Goal: Transaction & Acquisition: Obtain resource

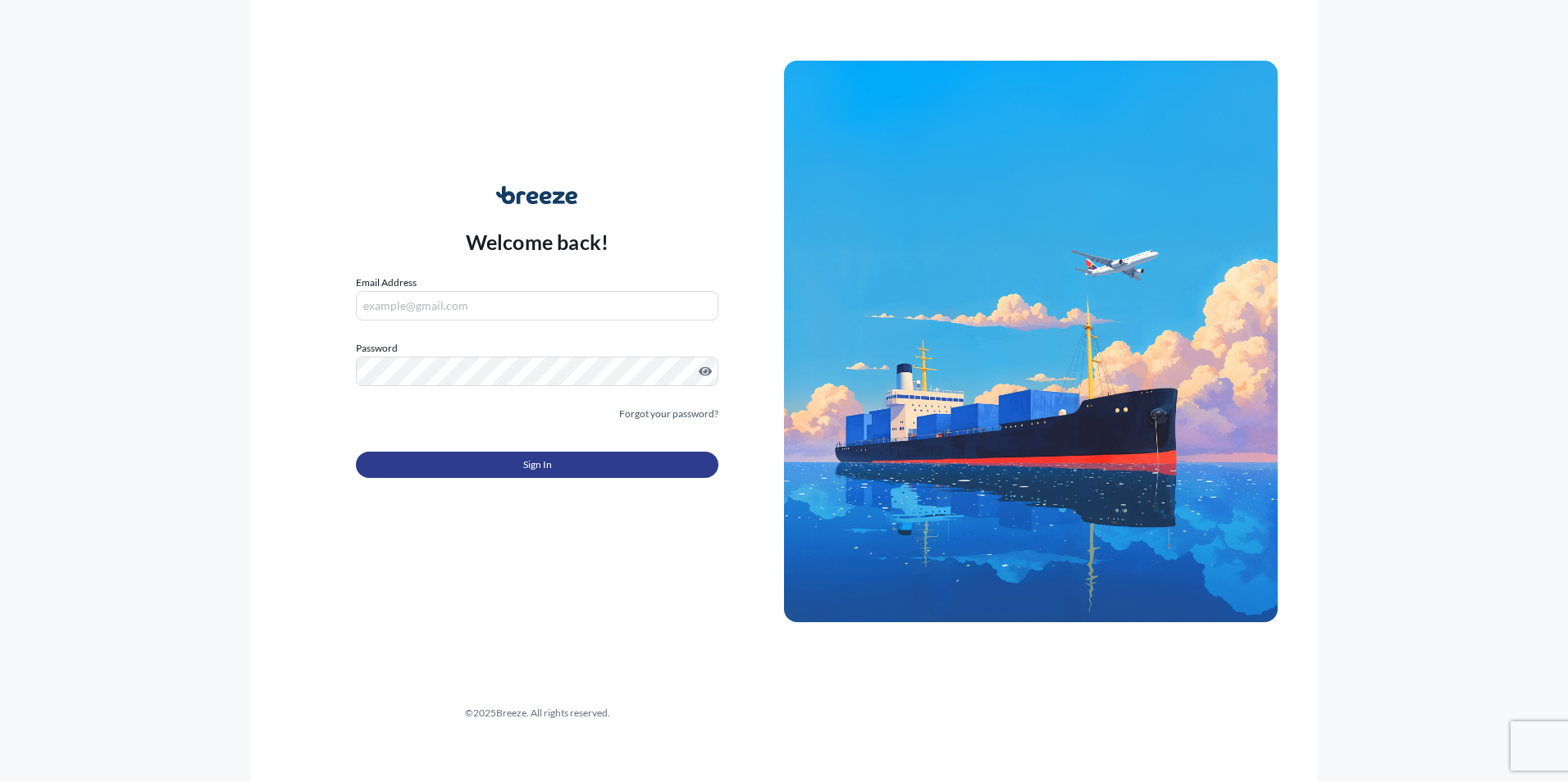
type input "[EMAIL_ADDRESS][PERSON_NAME][DOMAIN_NAME]"
click at [555, 456] on button "Sign In" at bounding box center [538, 465] width 363 height 26
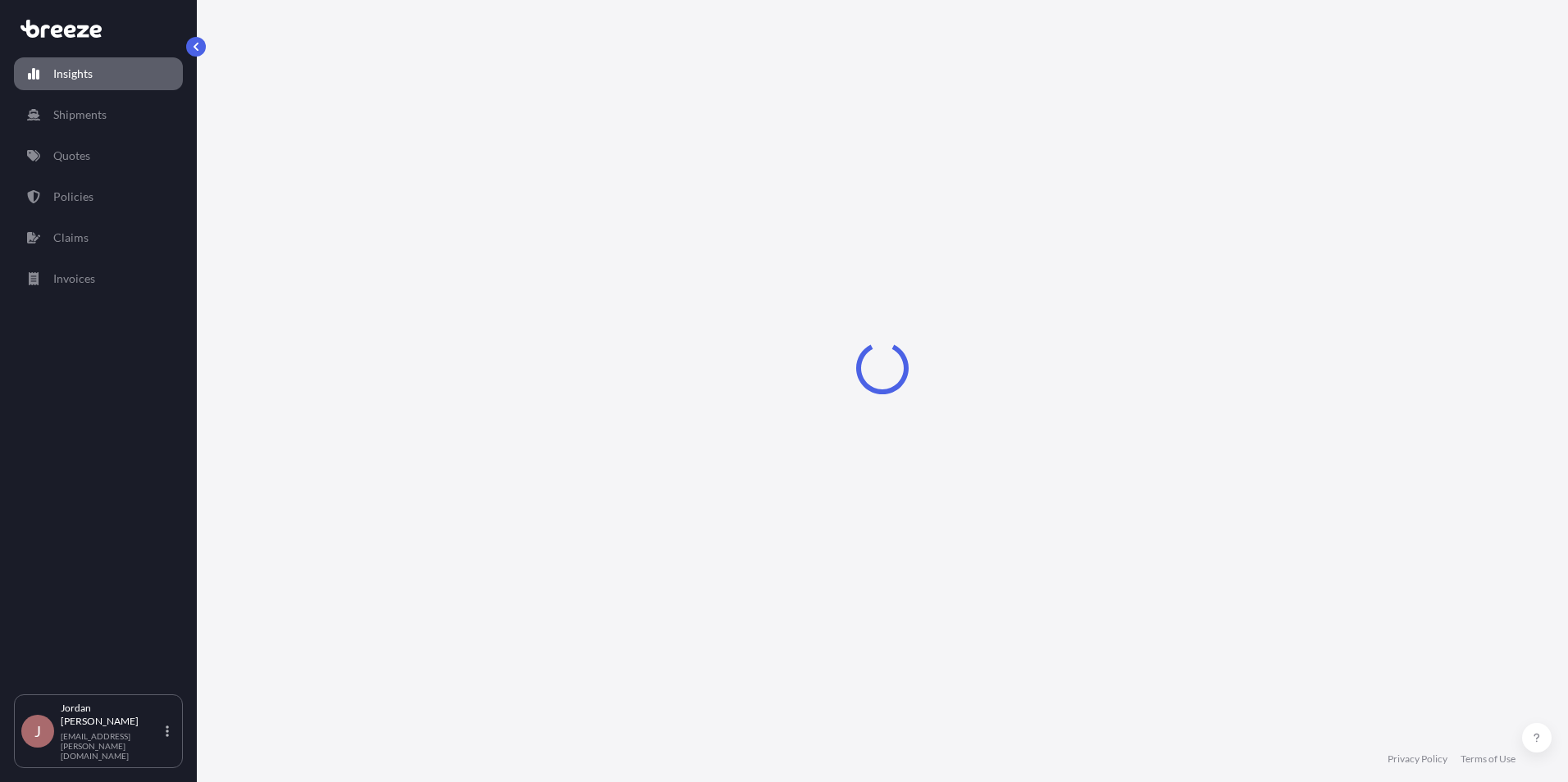
select select "2025"
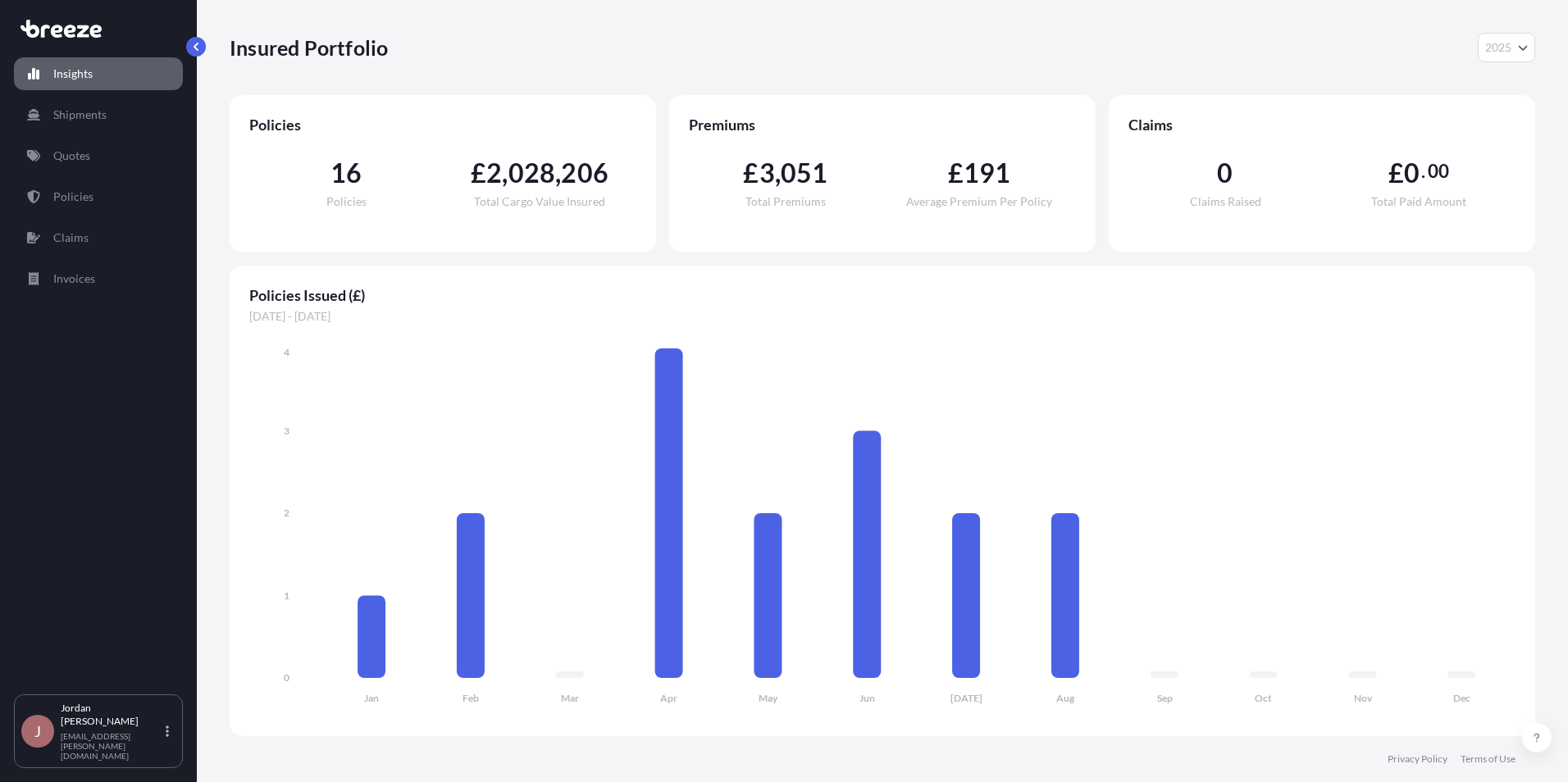
click at [353, 185] on span "16" at bounding box center [346, 172] width 32 height 26
click at [141, 157] on link "Quotes" at bounding box center [97, 156] width 169 height 32
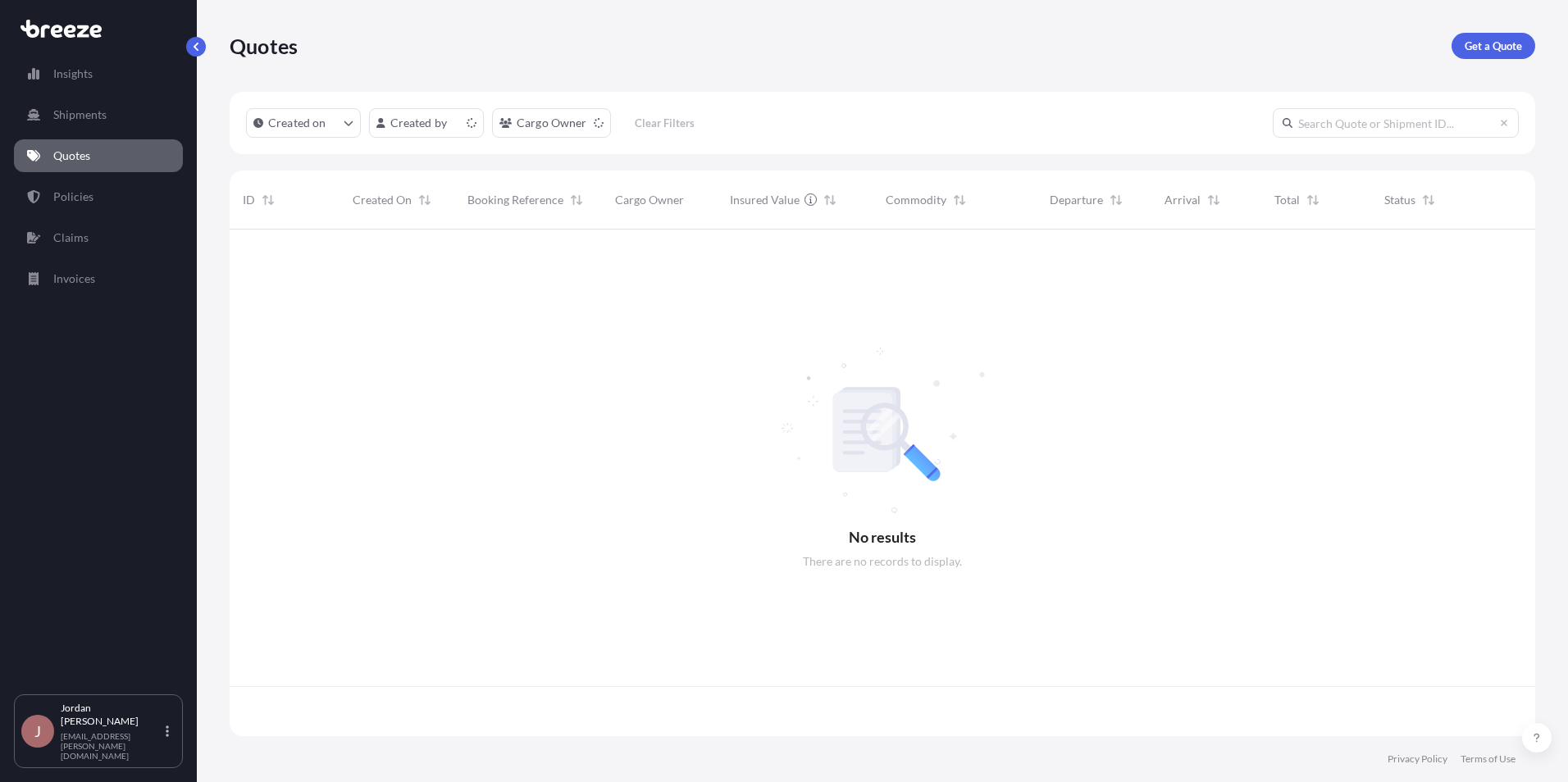
scroll to position [503, 1294]
click at [1472, 45] on p "Get a Quote" at bounding box center [1494, 46] width 58 height 16
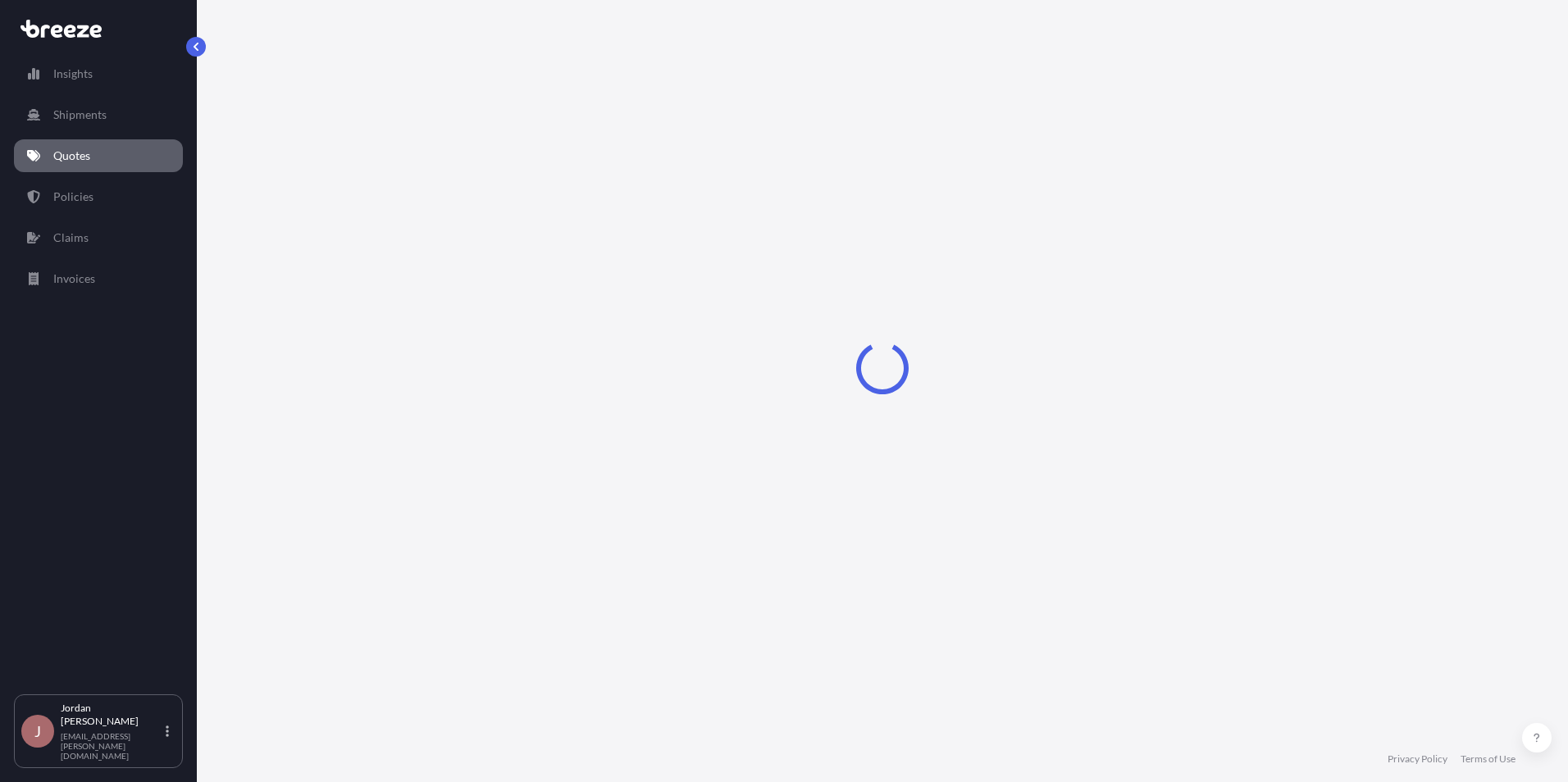
select select "Sea"
select select "1"
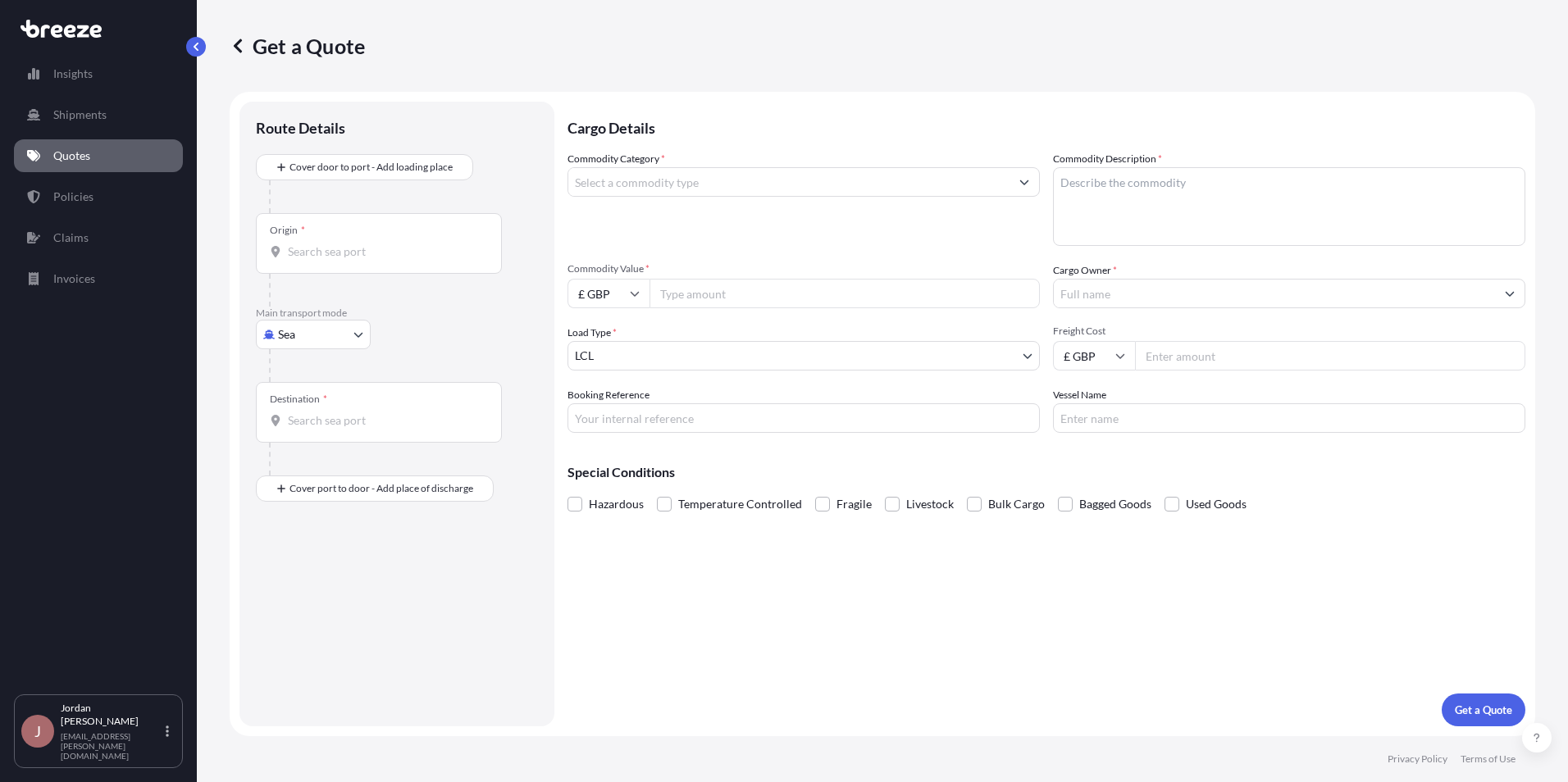
click at [1023, 182] on icon "Show suggestions" at bounding box center [1025, 182] width 9 height 5
type input "j"
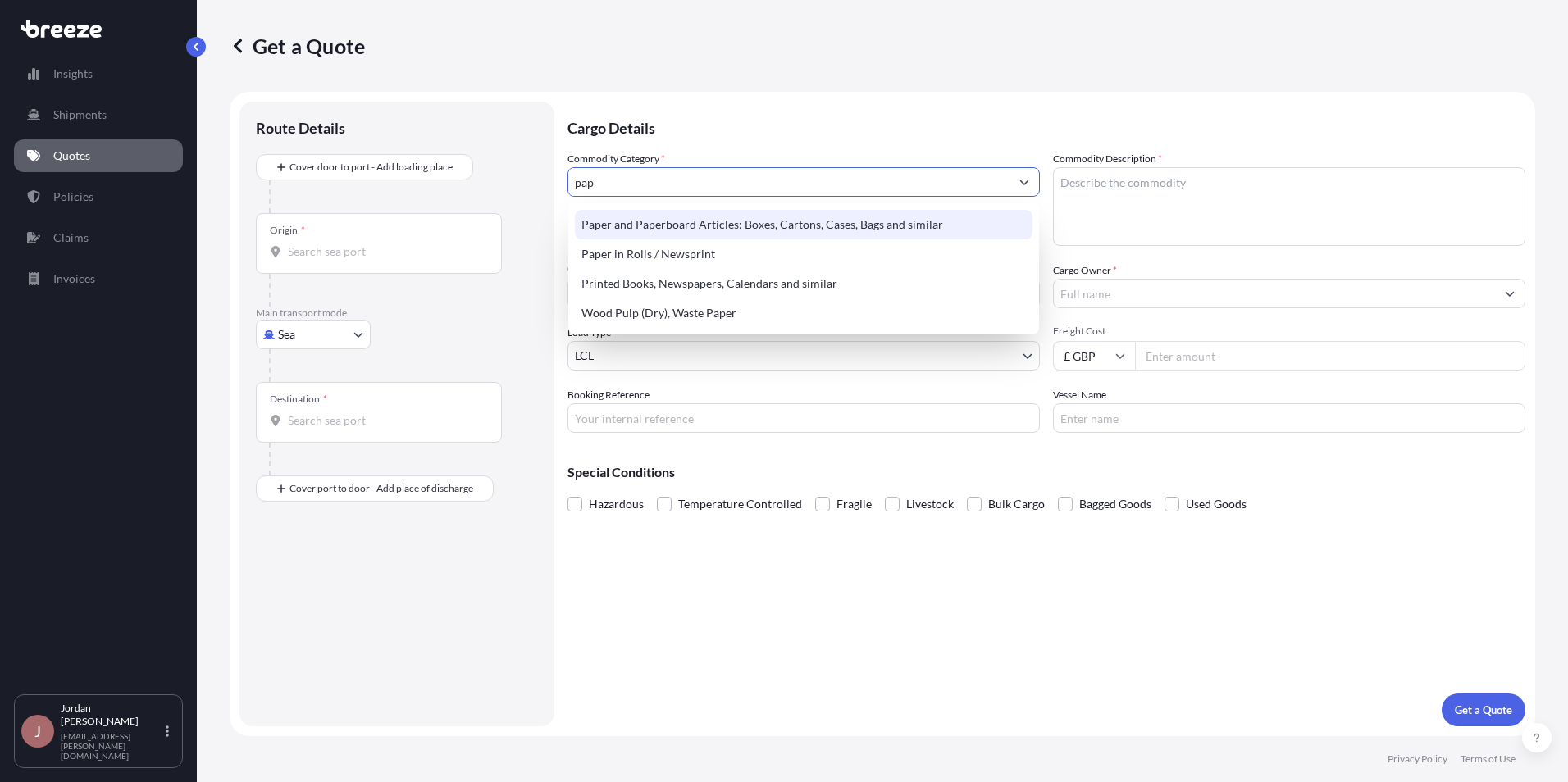
click at [779, 232] on div "Paper and Paperboard Articles: Boxes, Cartons, Cases, Bags and similar" at bounding box center [803, 225] width 457 height 30
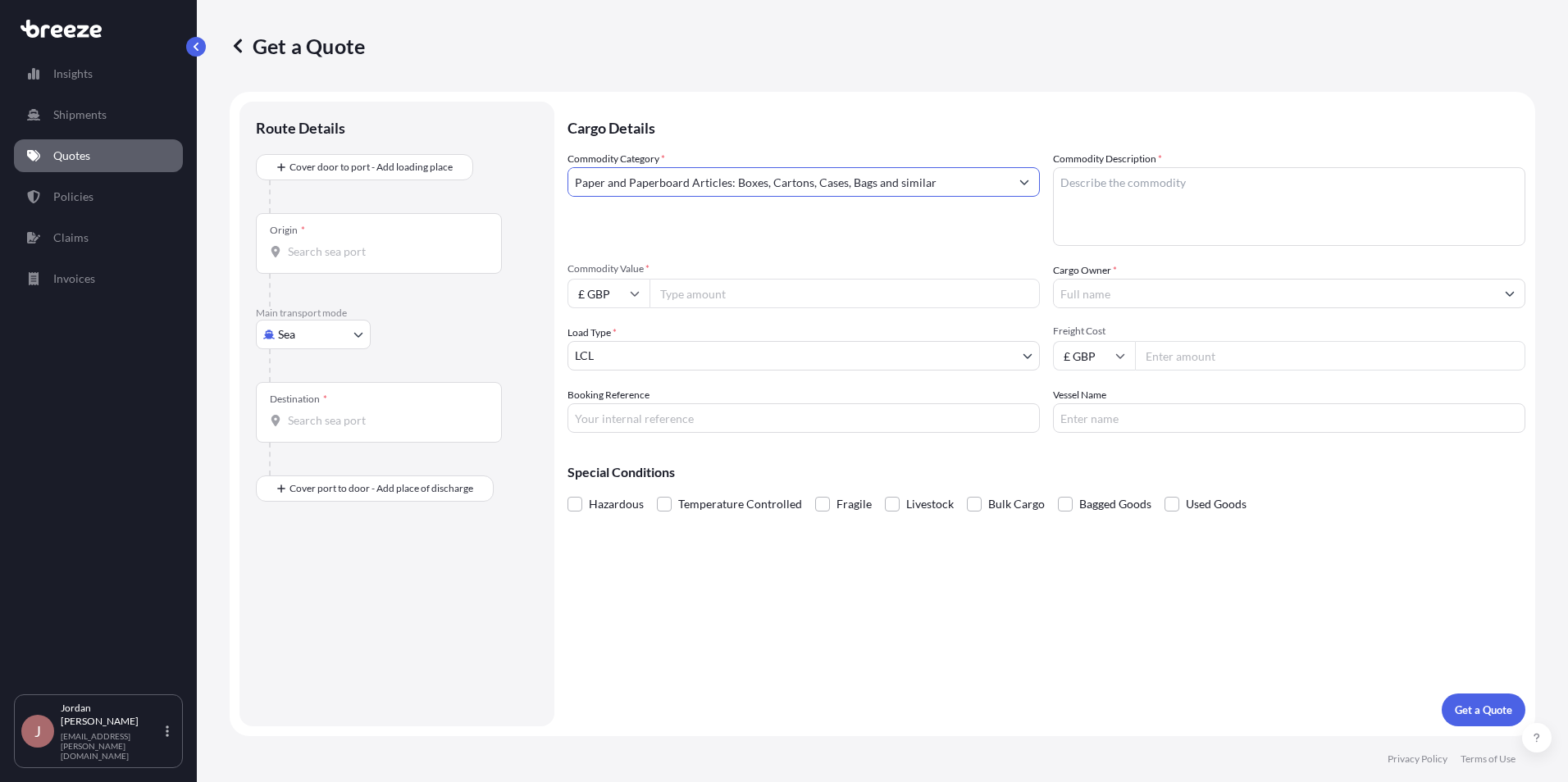
type input "Paper and Paperboard Articles: Boxes, Cartons, Cases, Bags and similar"
click at [1110, 198] on textarea "Commodity Description *" at bounding box center [1289, 206] width 473 height 78
click at [1127, 192] on textarea "Commodity Description *" at bounding box center [1289, 206] width 473 height 78
paste textarea "pregnancy journal"
type textarea "pregnancy journal"
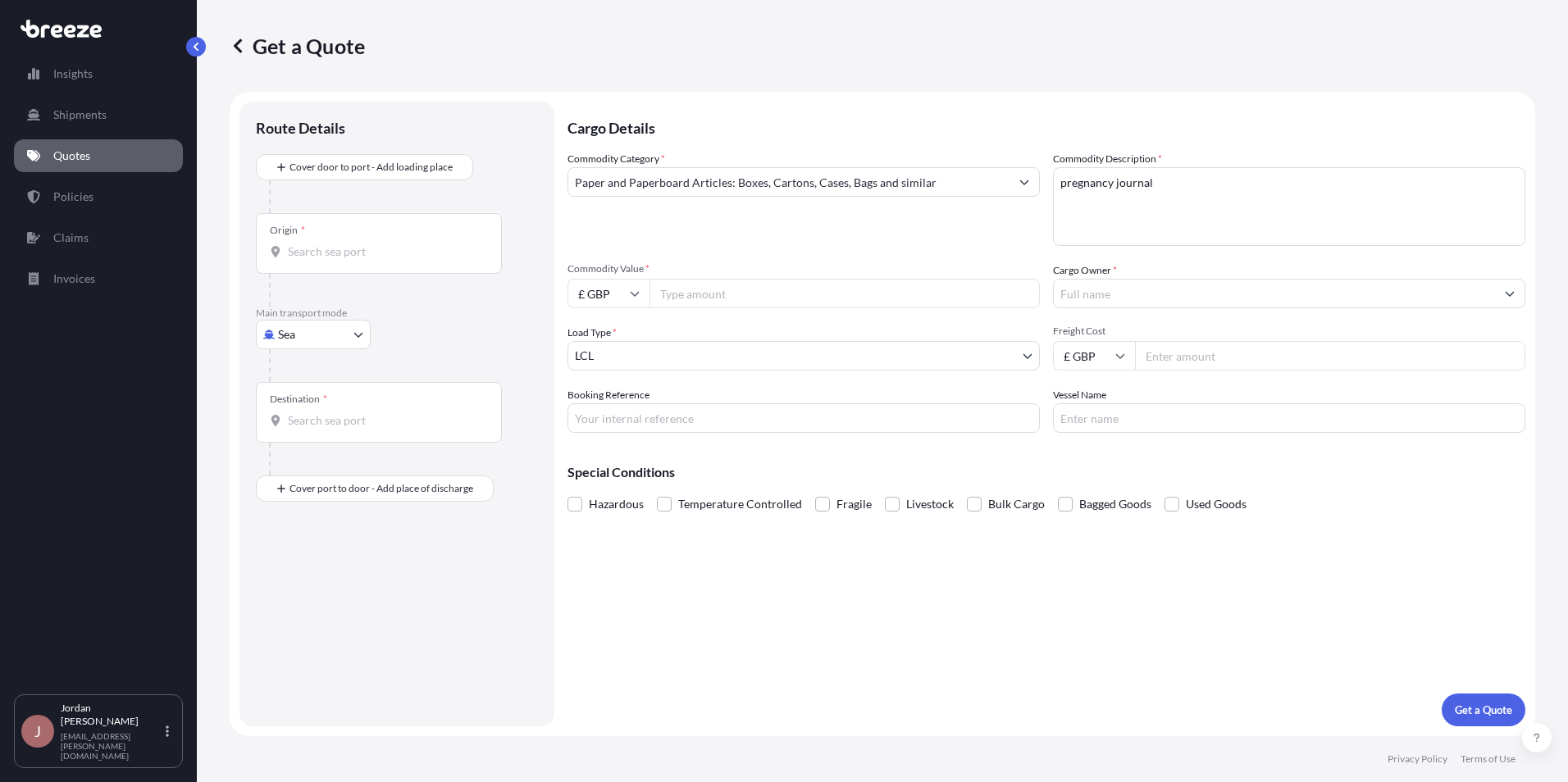
click at [638, 291] on icon at bounding box center [634, 293] width 10 height 10
click at [623, 403] on div "$ USD" at bounding box center [608, 408] width 69 height 32
type input "$ USD"
click at [720, 284] on input "Commodity Value *" at bounding box center [844, 293] width 391 height 30
type input "9960"
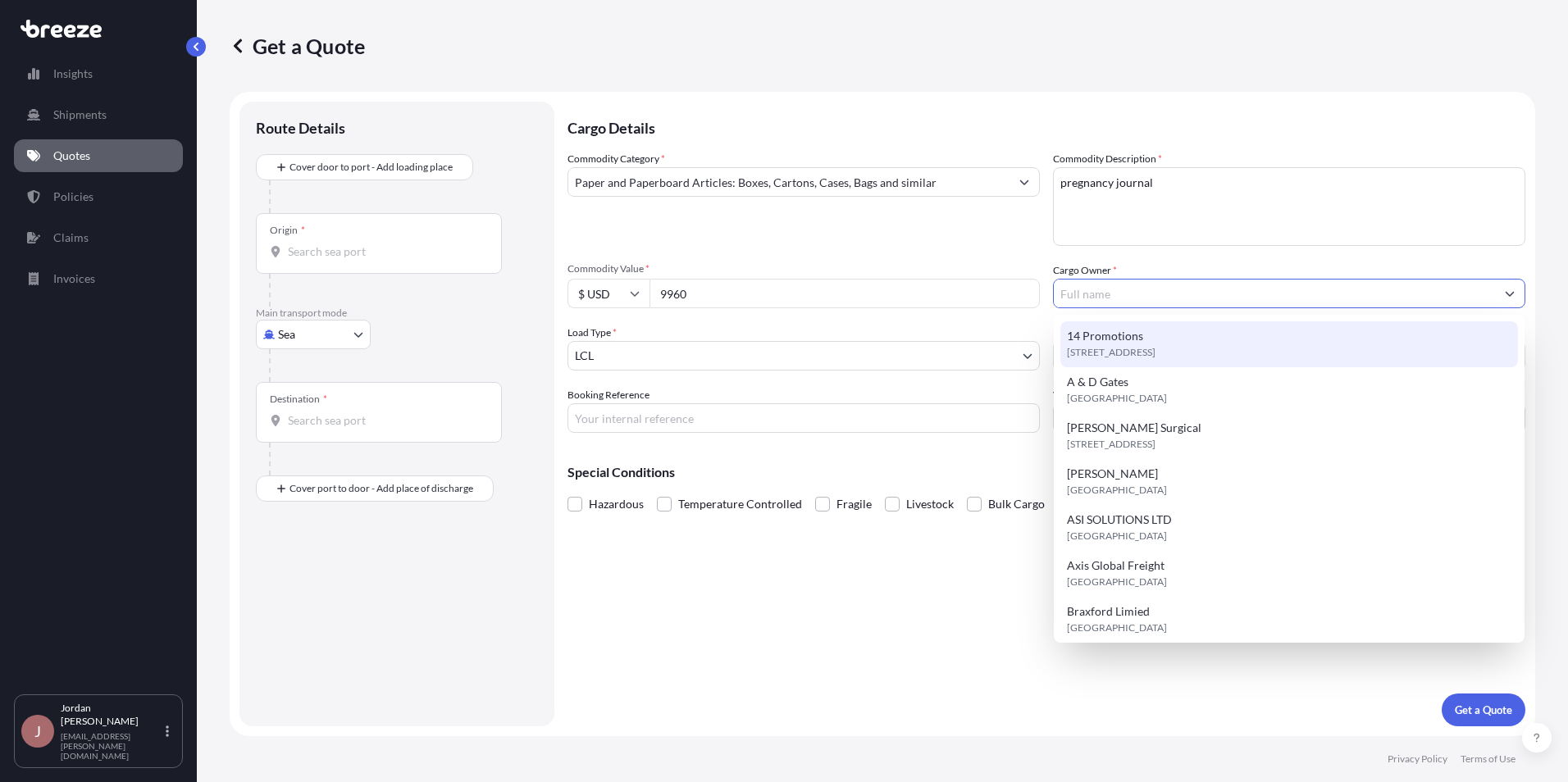
click at [1138, 294] on input "Cargo Owner *" at bounding box center [1274, 293] width 441 height 30
paste input "WESELLPRODUCTS LTD"
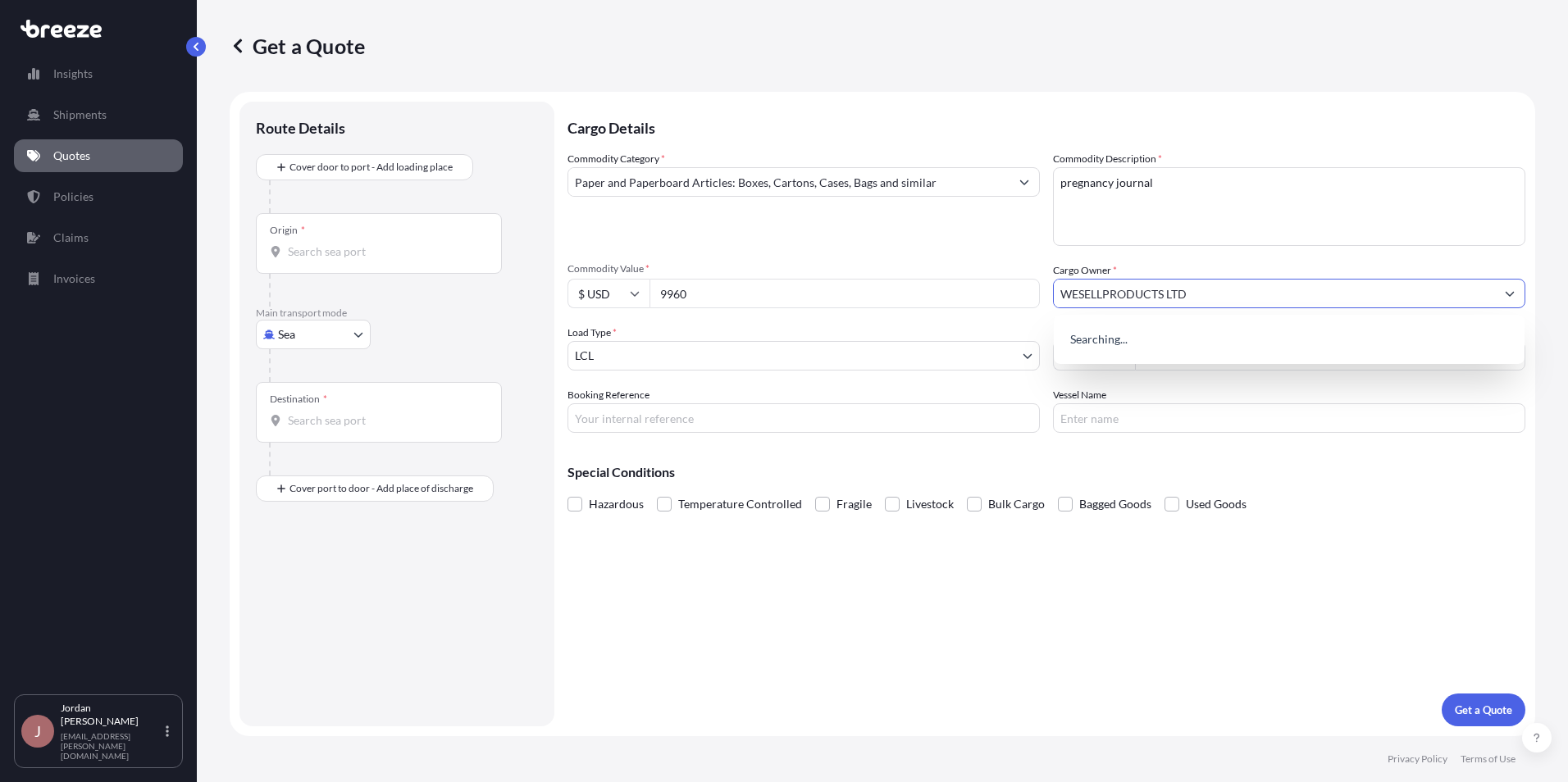
type input "[PERSON_NAME] Surgical"
click at [1163, 298] on input "[PERSON_NAME] Surgical" at bounding box center [1274, 293] width 441 height 30
type input "A"
paste input "WESELLPRODUCTS LTD"
type input "WESELLPRODUCTS LTD"
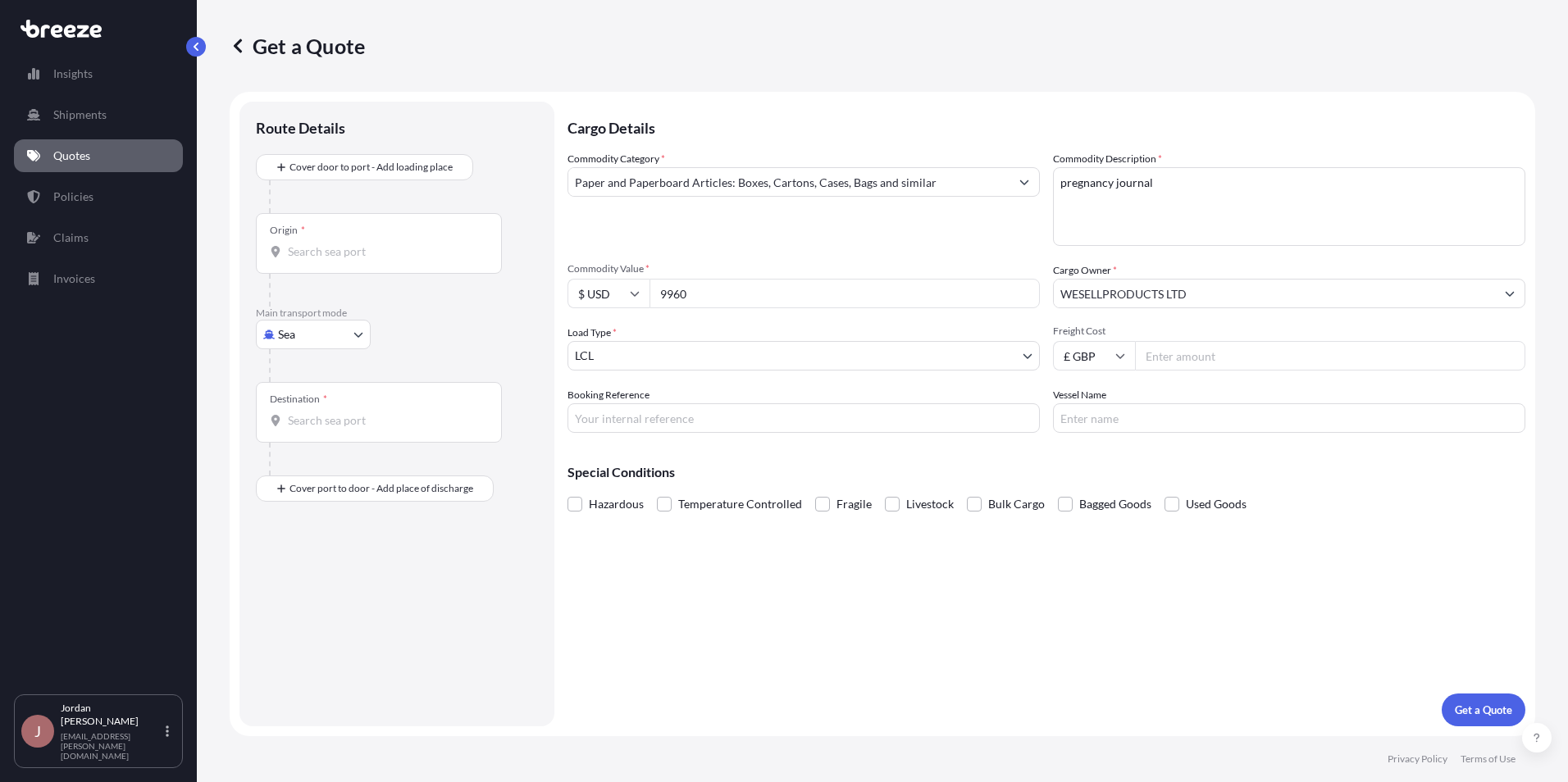
click at [1093, 361] on input "£ GBP" at bounding box center [1093, 355] width 82 height 30
click at [1097, 472] on div "$ USD" at bounding box center [1094, 470] width 69 height 32
drag, startPoint x: 1196, startPoint y: 363, endPoint x: 1222, endPoint y: 383, distance: 32.8
click at [1196, 363] on input "Freight Cost" at bounding box center [1330, 355] width 391 height 30
click at [1097, 359] on input "$ USD" at bounding box center [1093, 355] width 82 height 30
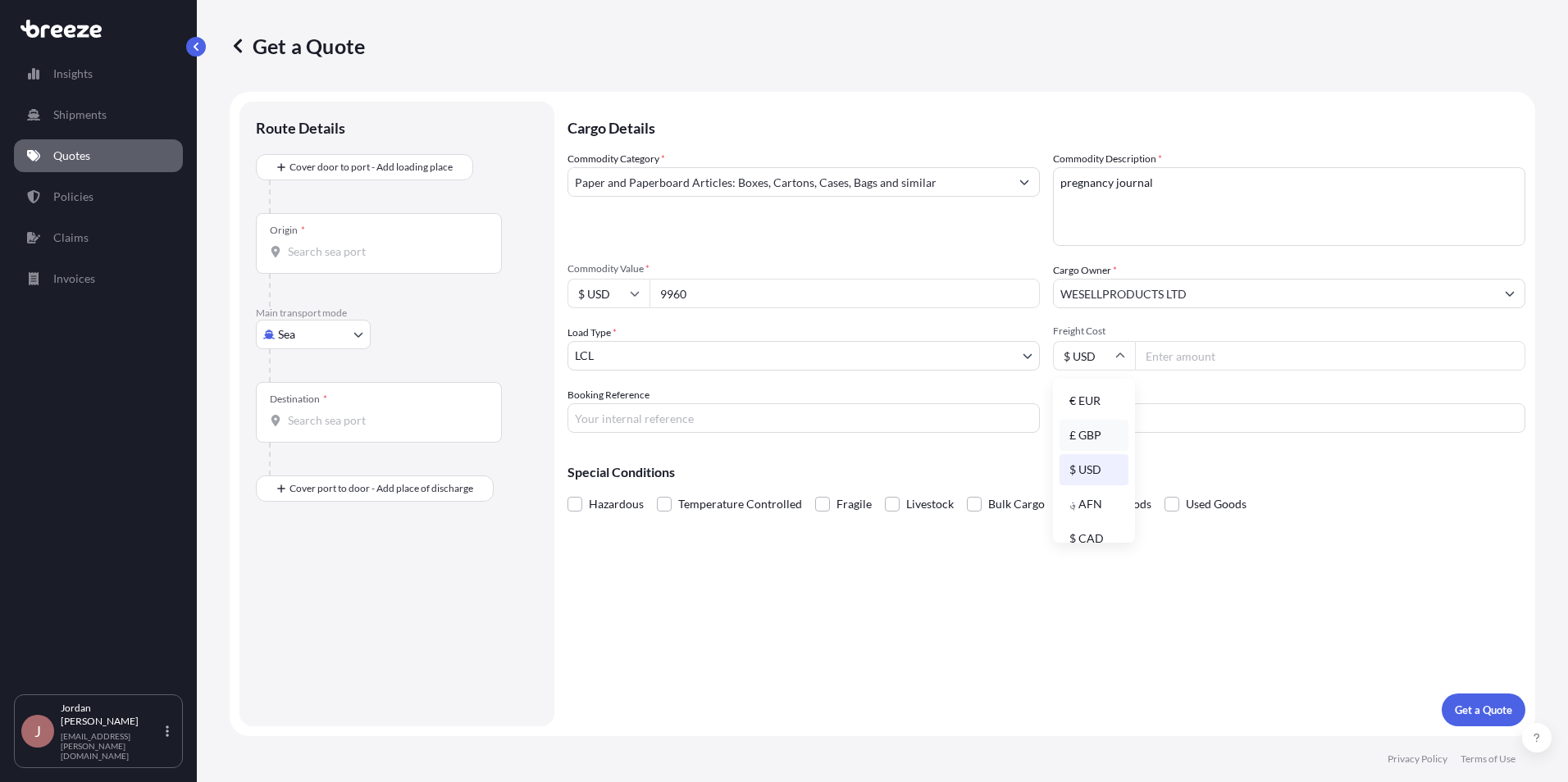
click at [1103, 428] on div "£ GBP" at bounding box center [1094, 435] width 69 height 32
type input "£ GBP"
drag, startPoint x: 1194, startPoint y: 355, endPoint x: 1234, endPoint y: 374, distance: 44.3
click at [1195, 354] on input "Freight Cost" at bounding box center [1330, 355] width 391 height 30
type input "1395"
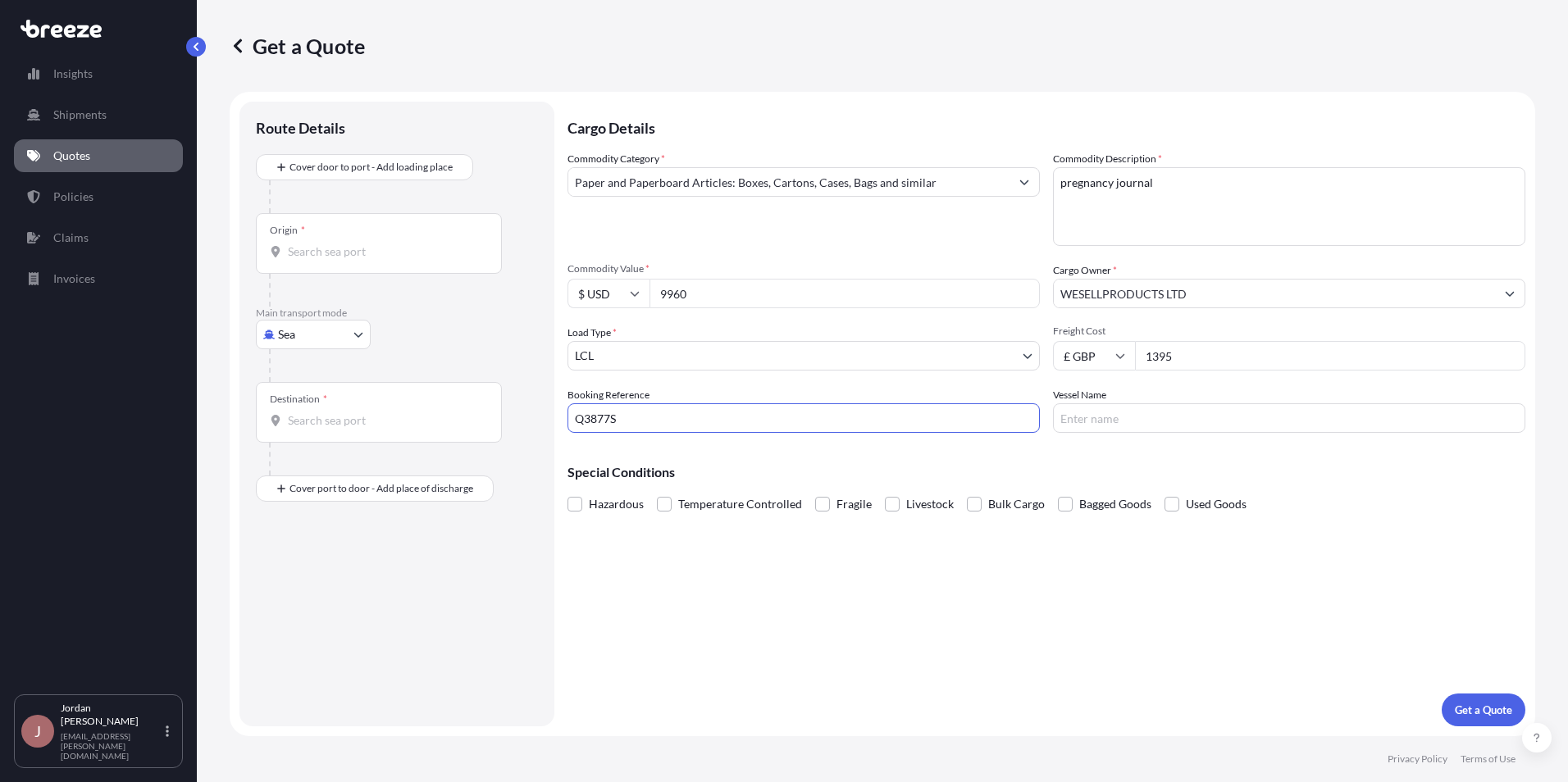
type input "Q3877S"
click at [1106, 410] on input "Vessel Name" at bounding box center [1289, 418] width 473 height 30
type input "n/a"
type input "CNYTN - Yantian Pt, [GEOGRAPHIC_DATA]"
type input "GBSOU - [GEOGRAPHIC_DATA], [GEOGRAPHIC_DATA]"
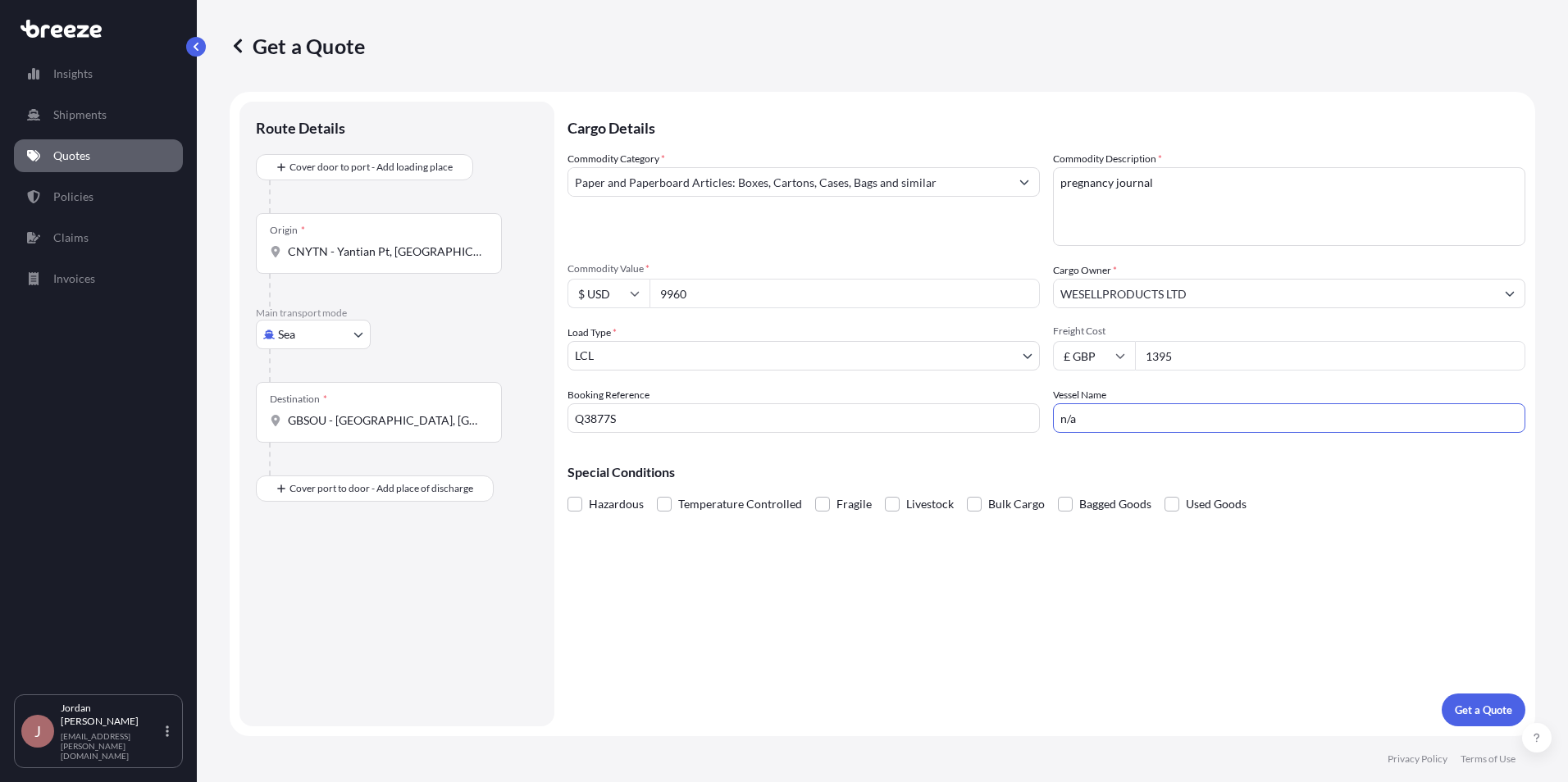
click at [449, 246] on input "CNYTN - Yantian Pt, [GEOGRAPHIC_DATA]" at bounding box center [384, 252] width 194 height 16
type input "C"
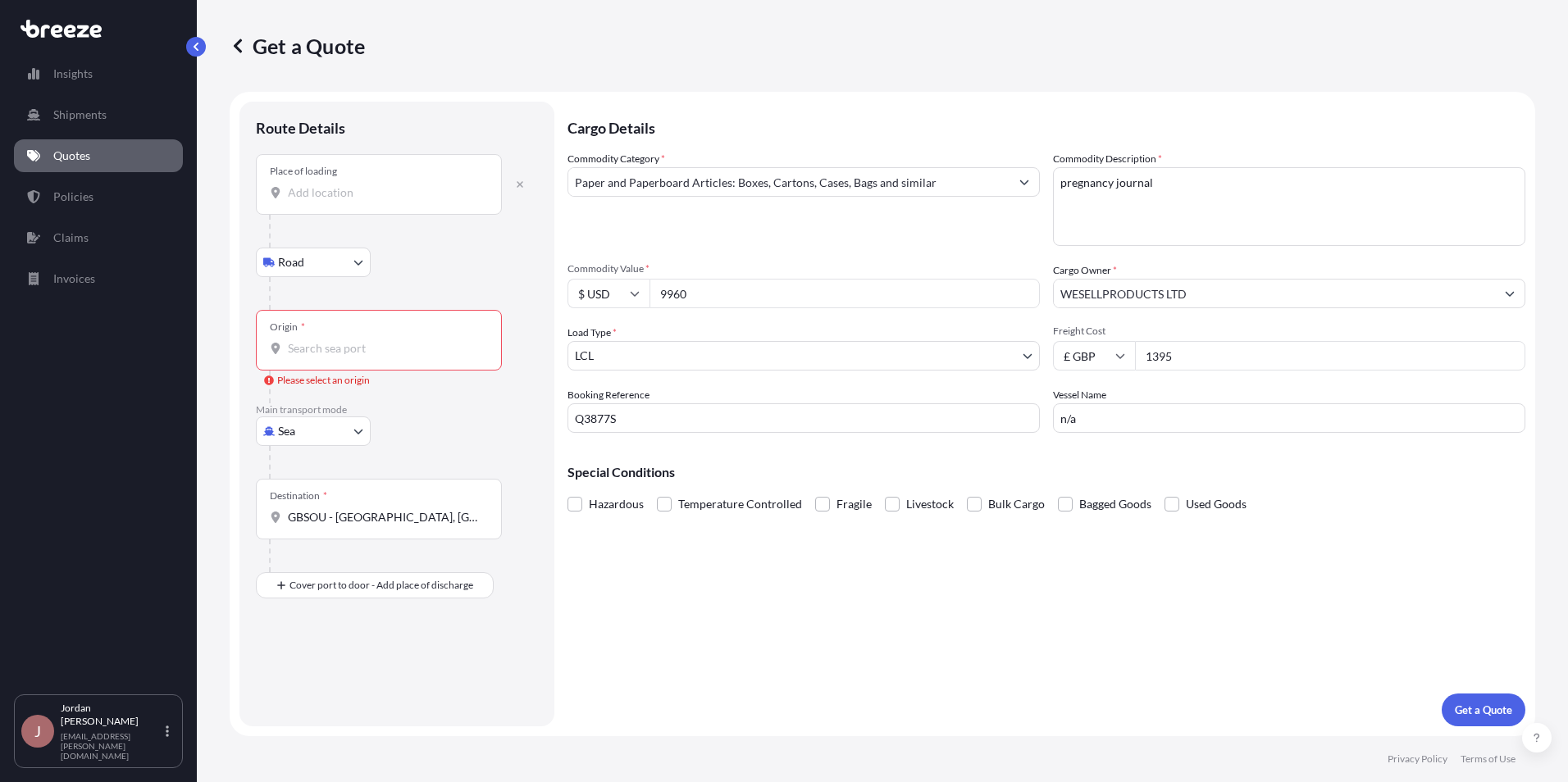
click at [349, 195] on input "Place of loading" at bounding box center [384, 193] width 194 height 16
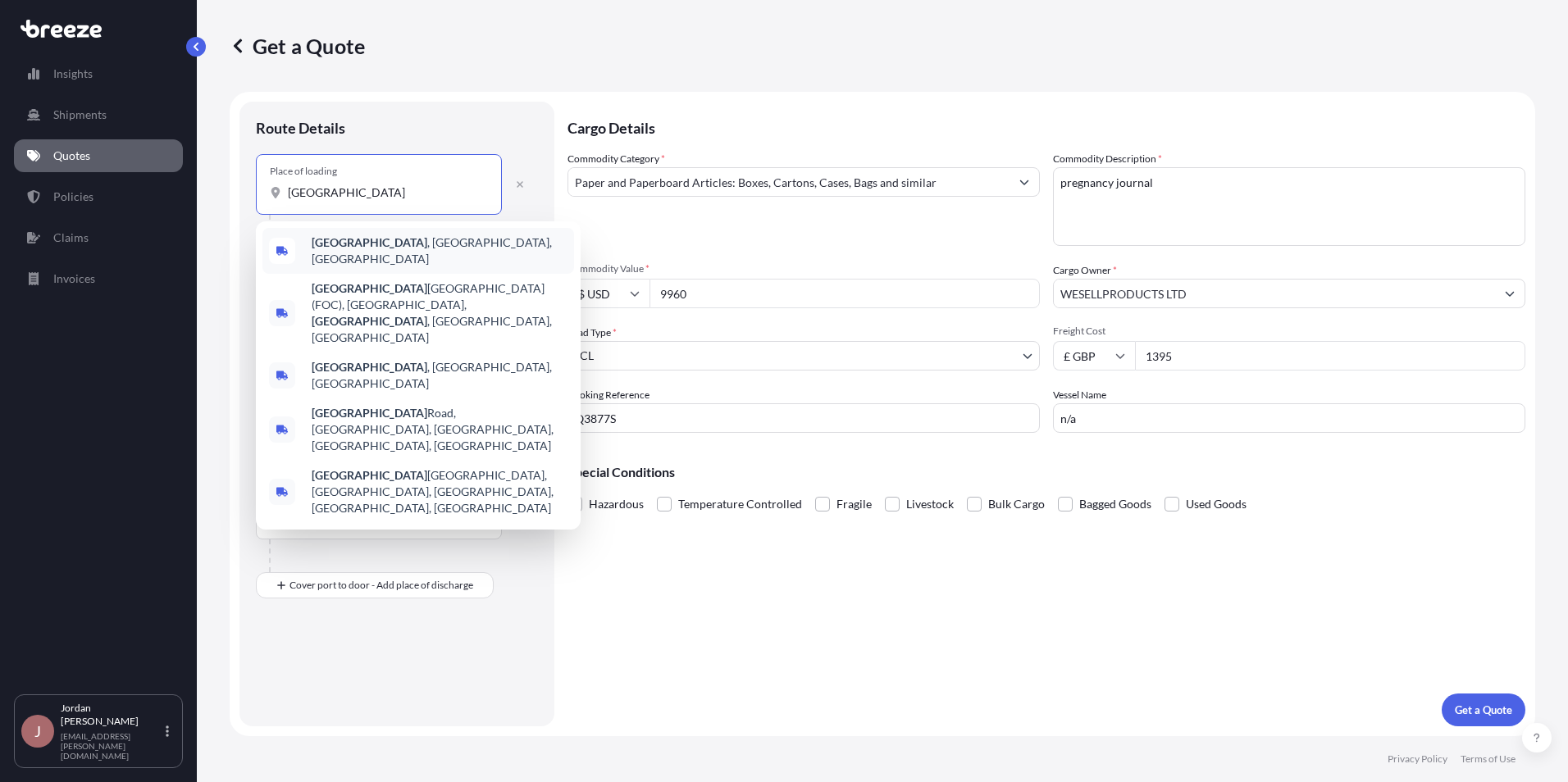
click at [420, 247] on div "[GEOGRAPHIC_DATA] , [GEOGRAPHIC_DATA], [GEOGRAPHIC_DATA]" at bounding box center [418, 251] width 311 height 46
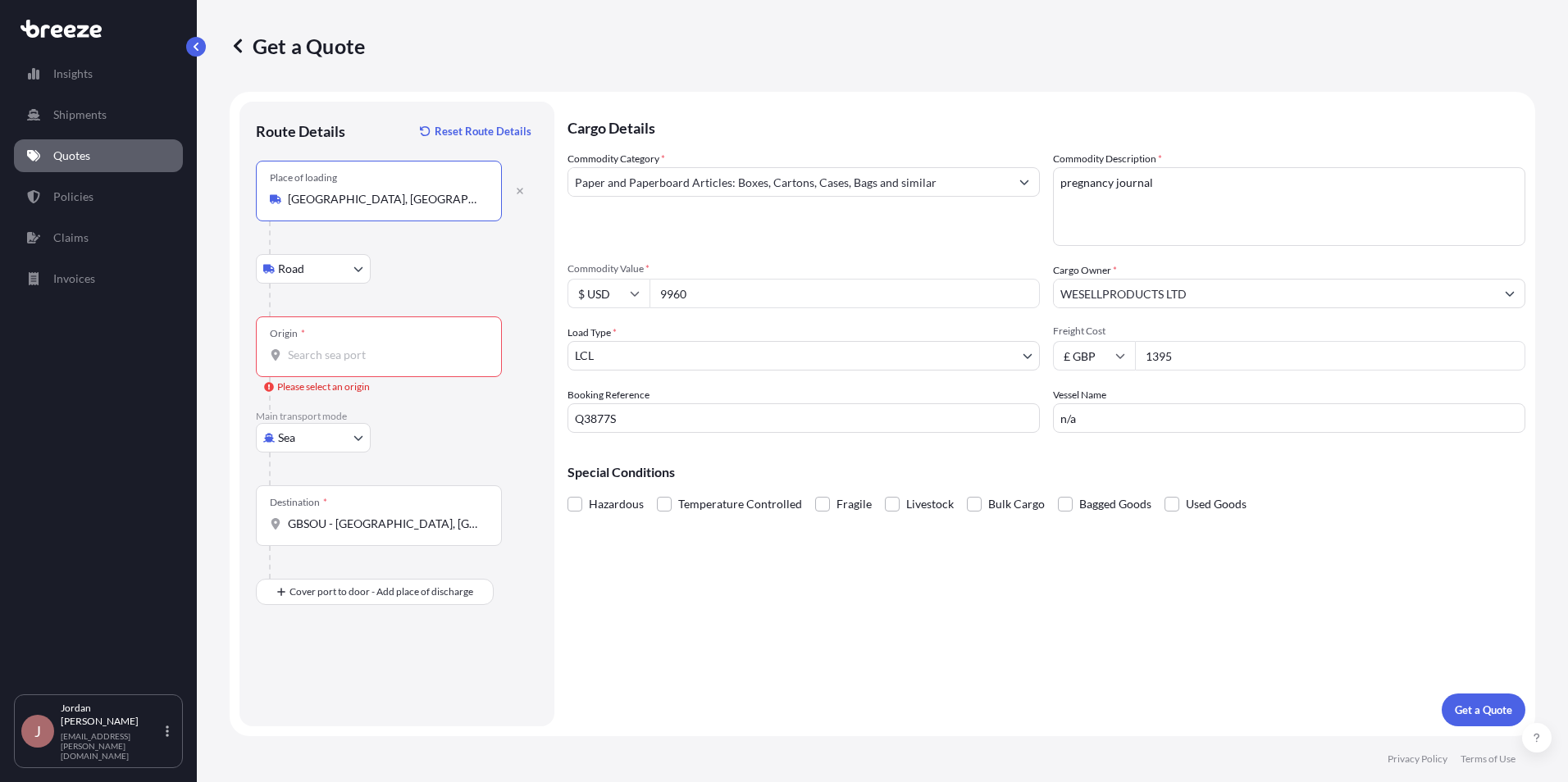
type input "[GEOGRAPHIC_DATA], [GEOGRAPHIC_DATA], [GEOGRAPHIC_DATA]"
click at [334, 345] on div "Origin *" at bounding box center [379, 346] width 246 height 60
click at [334, 347] on input "Origin * Please select an origin" at bounding box center [384, 355] width 194 height 16
click at [438, 346] on div "Origin *" at bounding box center [379, 346] width 246 height 60
click at [438, 347] on input "Origin * Please select an origin" at bounding box center [384, 355] width 194 height 16
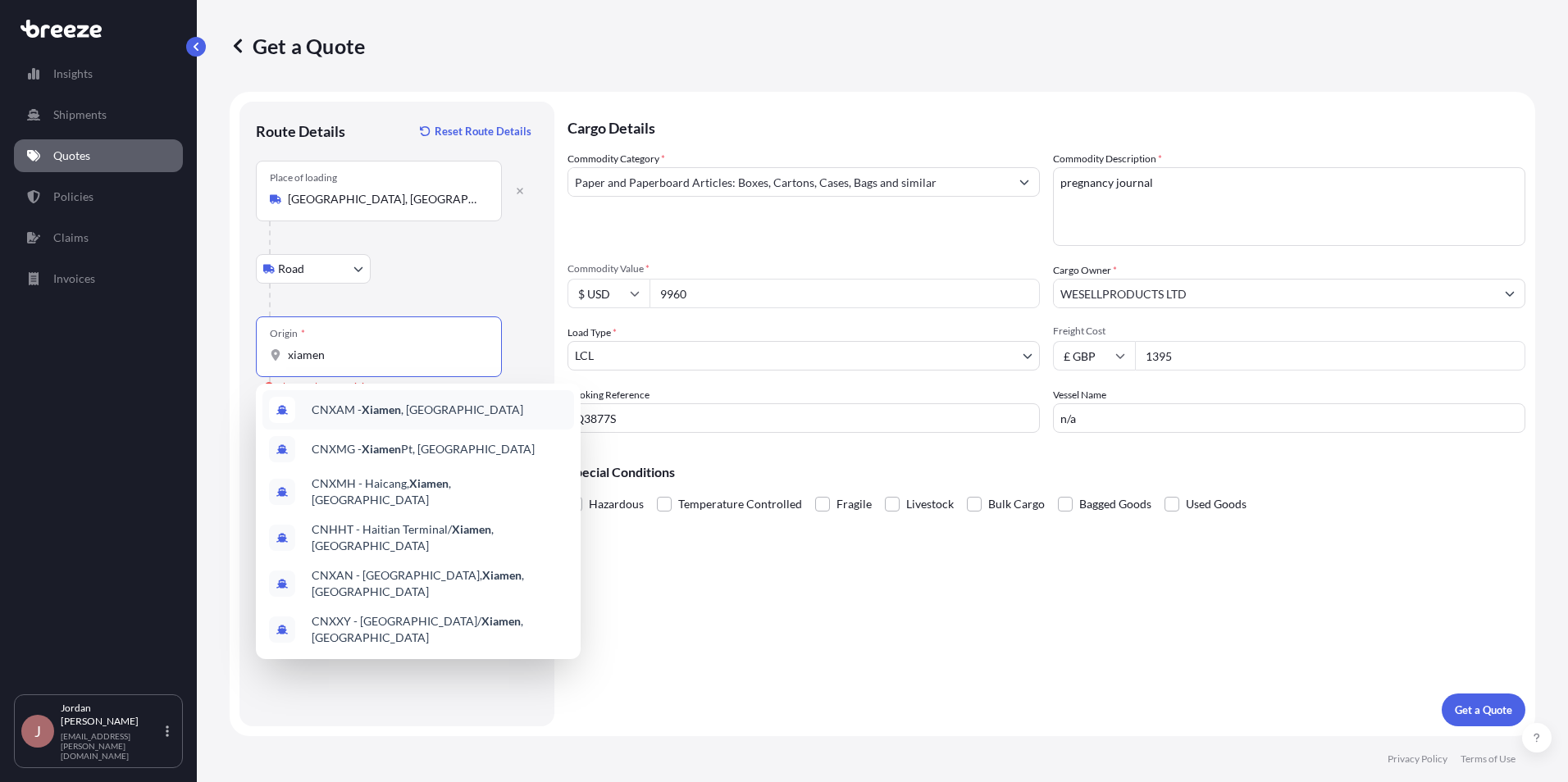
click at [437, 410] on div "CNXAM - [GEOGRAPHIC_DATA] , [GEOGRAPHIC_DATA]" at bounding box center [418, 410] width 311 height 40
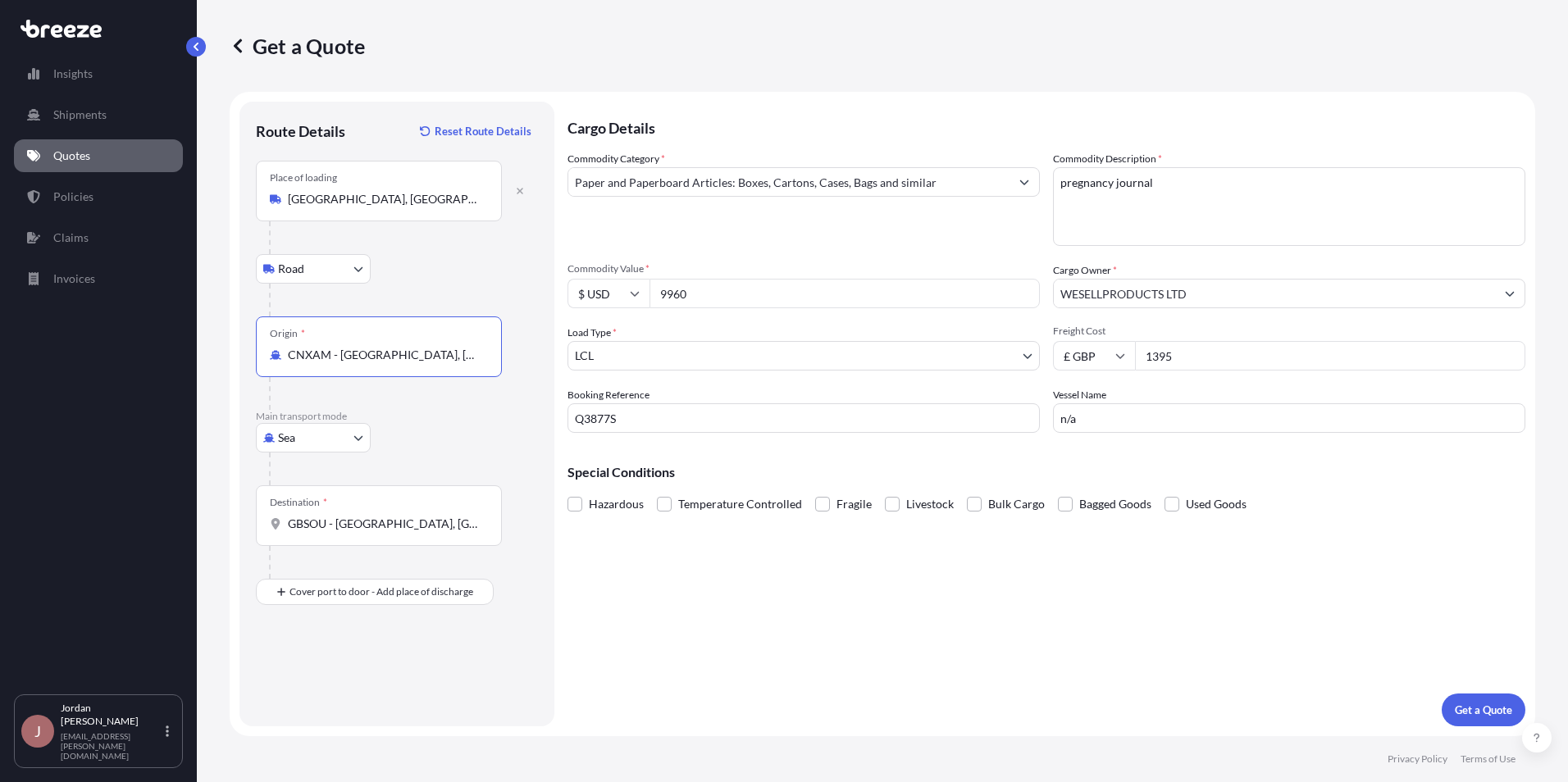
type input "CNXAM - [GEOGRAPHIC_DATA], [GEOGRAPHIC_DATA]"
click at [484, 523] on div "GBSOU - [GEOGRAPHIC_DATA], [GEOGRAPHIC_DATA]" at bounding box center [379, 524] width 218 height 16
click at [482, 523] on input "GBSOU - [GEOGRAPHIC_DATA], [GEOGRAPHIC_DATA]" at bounding box center [384, 524] width 194 height 16
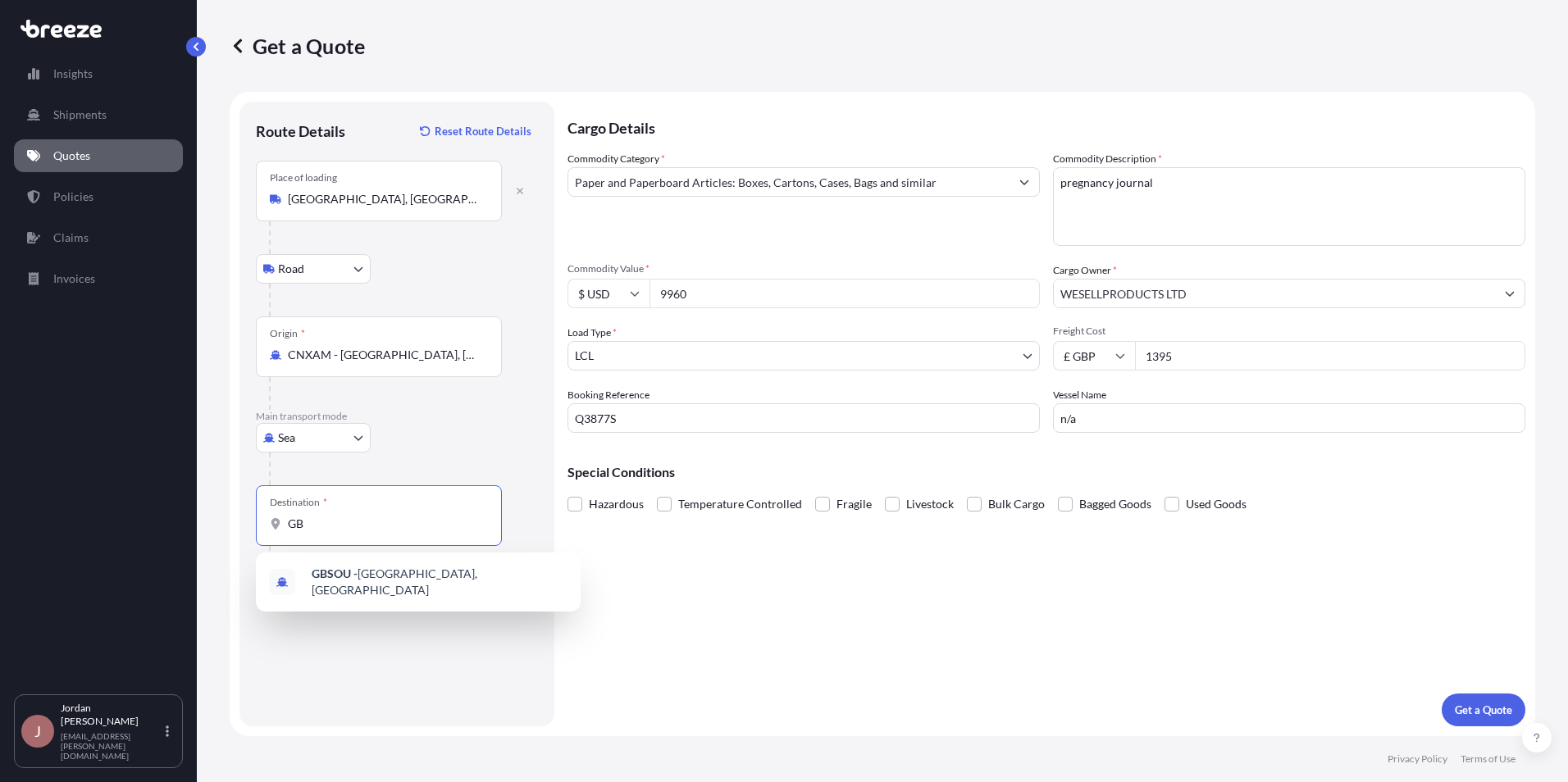
type input "G"
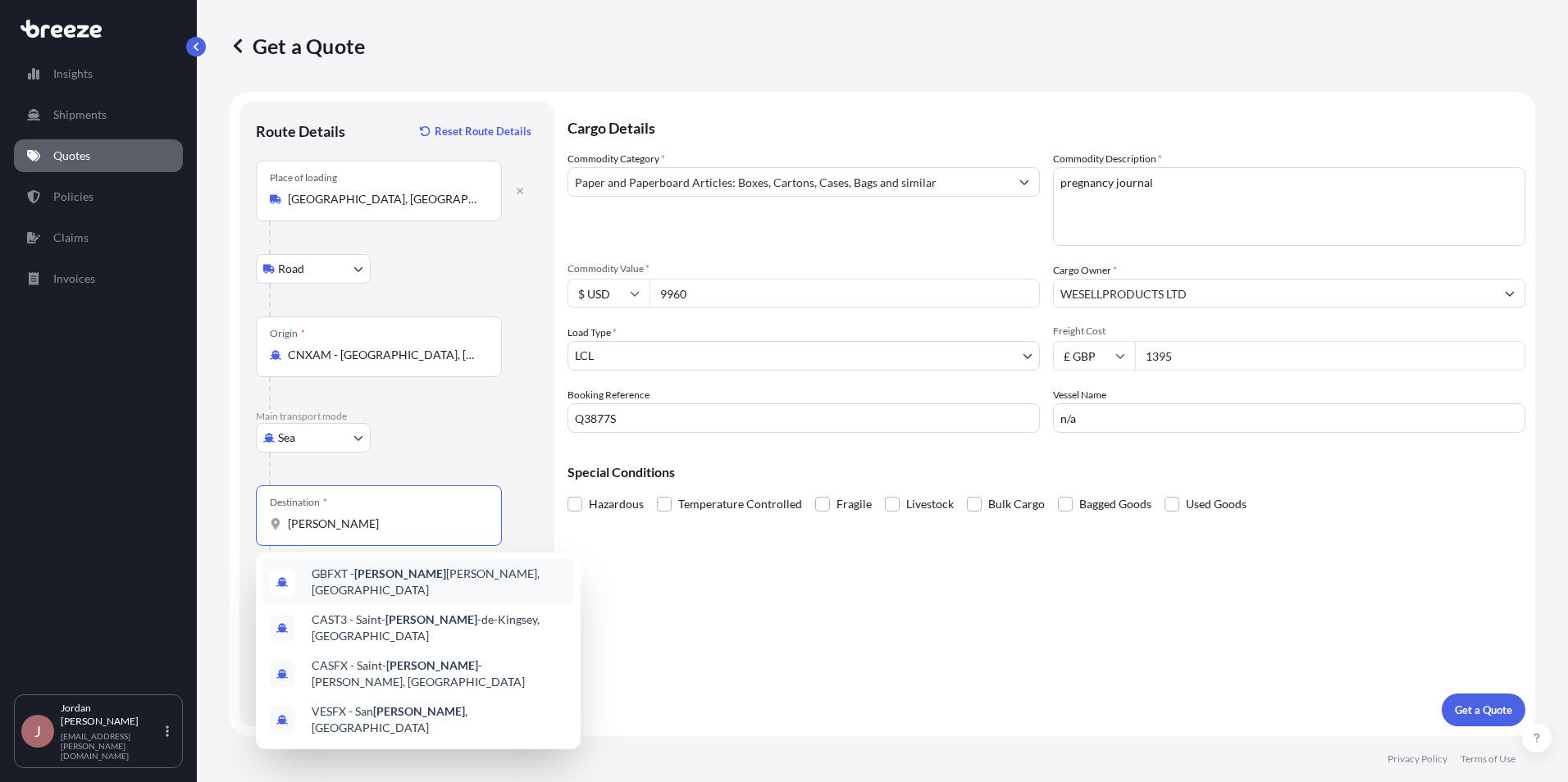
click at [450, 590] on div "GBFXT - [PERSON_NAME], [GEOGRAPHIC_DATA]" at bounding box center [418, 582] width 311 height 46
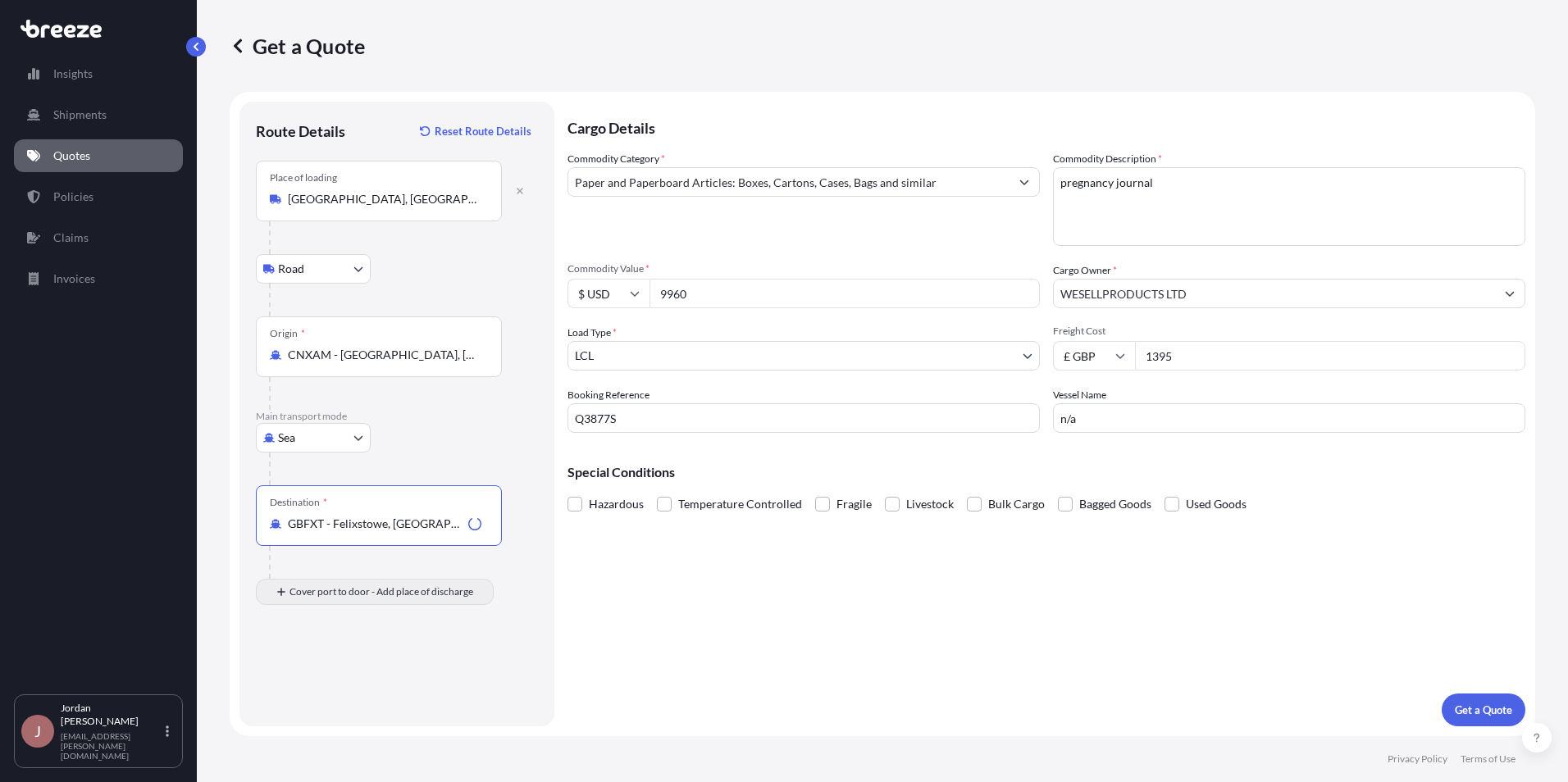
type input "GBFXT - Felixstowe, [GEOGRAPHIC_DATA]"
click at [394, 675] on input "Place of Discharge" at bounding box center [384, 680] width 194 height 16
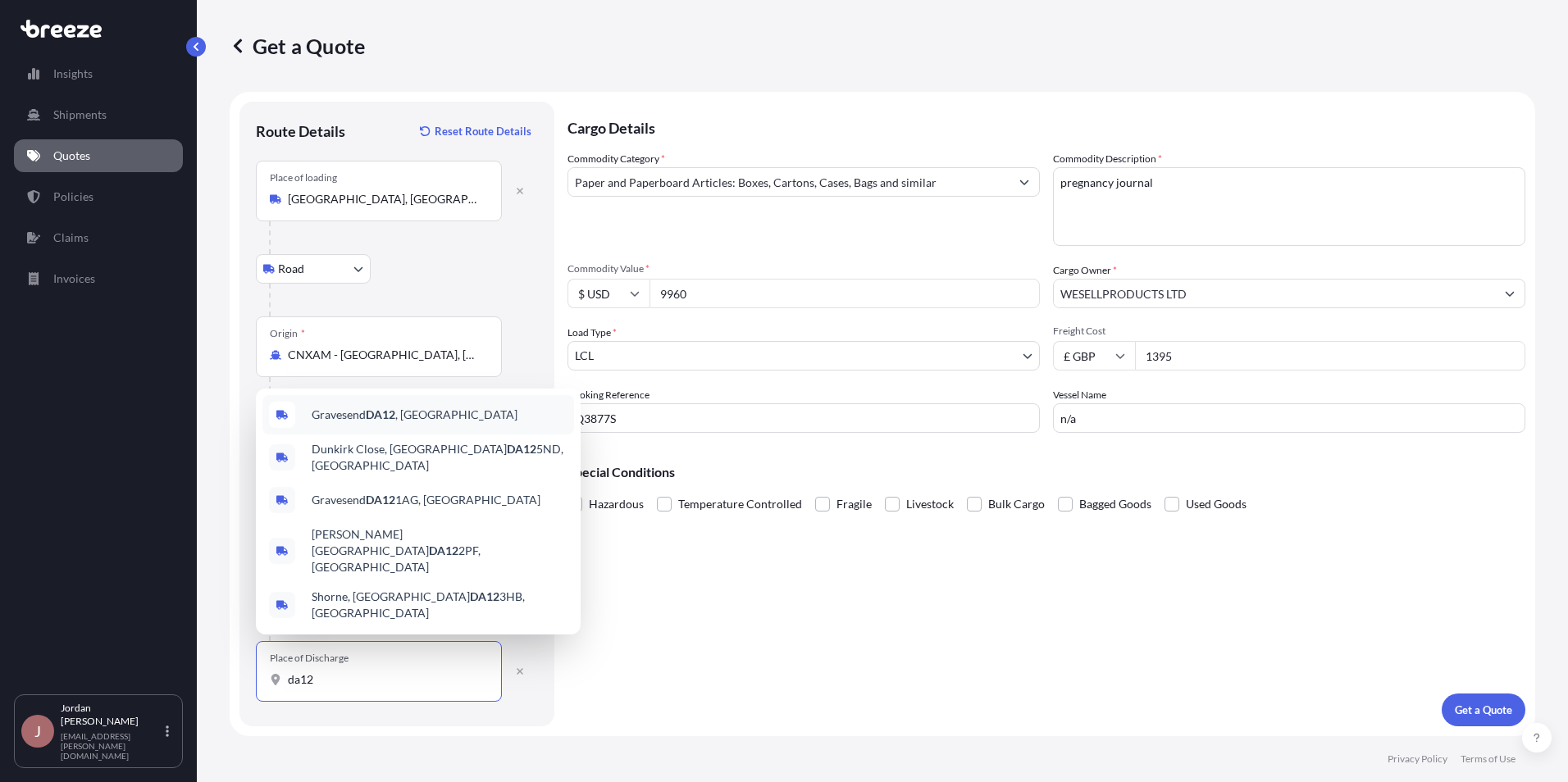
click at [453, 435] on div "Gravesend DA12 , [GEOGRAPHIC_DATA]" at bounding box center [418, 415] width 311 height 40
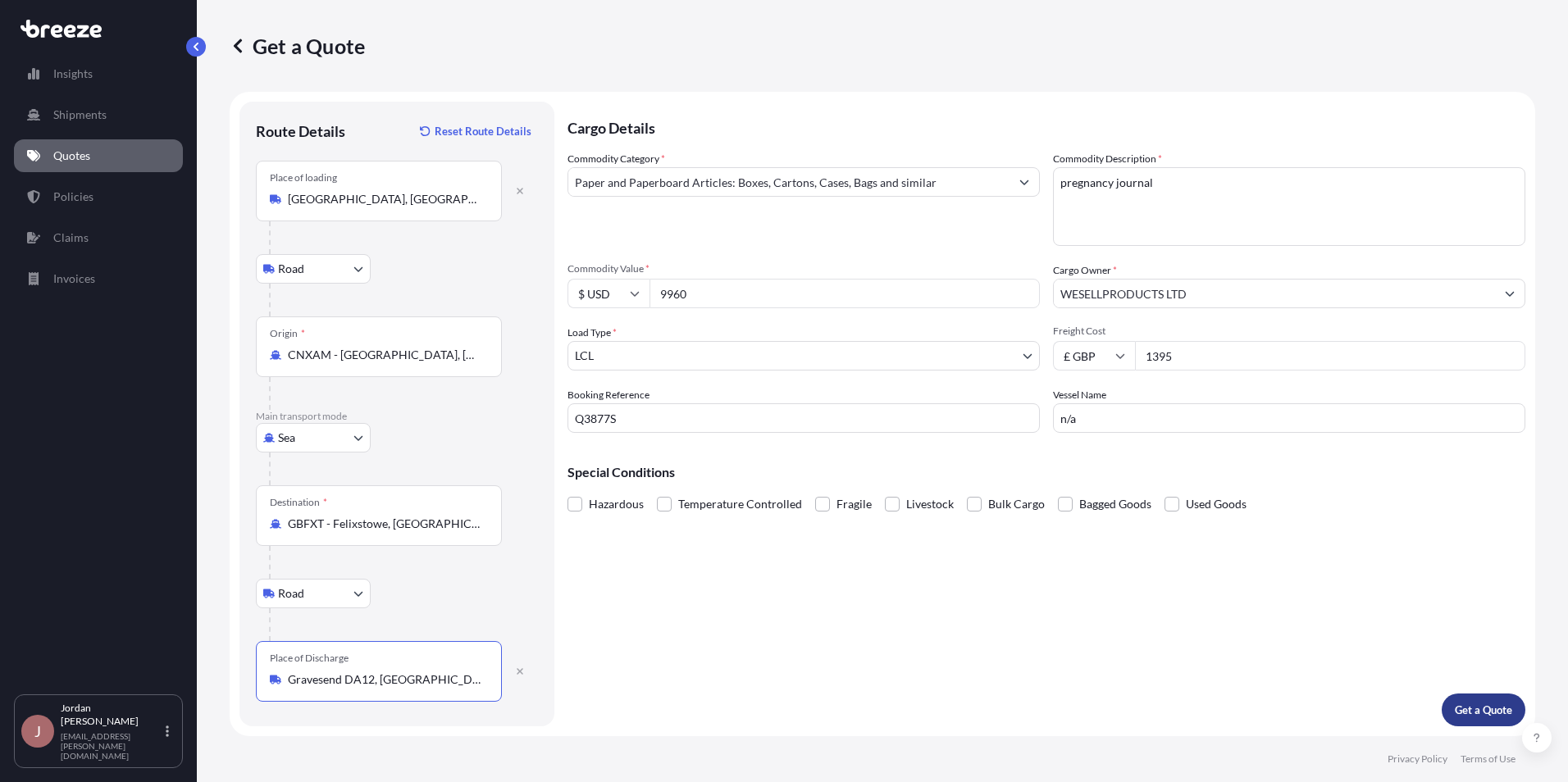
type input "Gravesend DA12, [GEOGRAPHIC_DATA]"
click at [1462, 713] on p "Get a Quote" at bounding box center [1484, 710] width 58 height 16
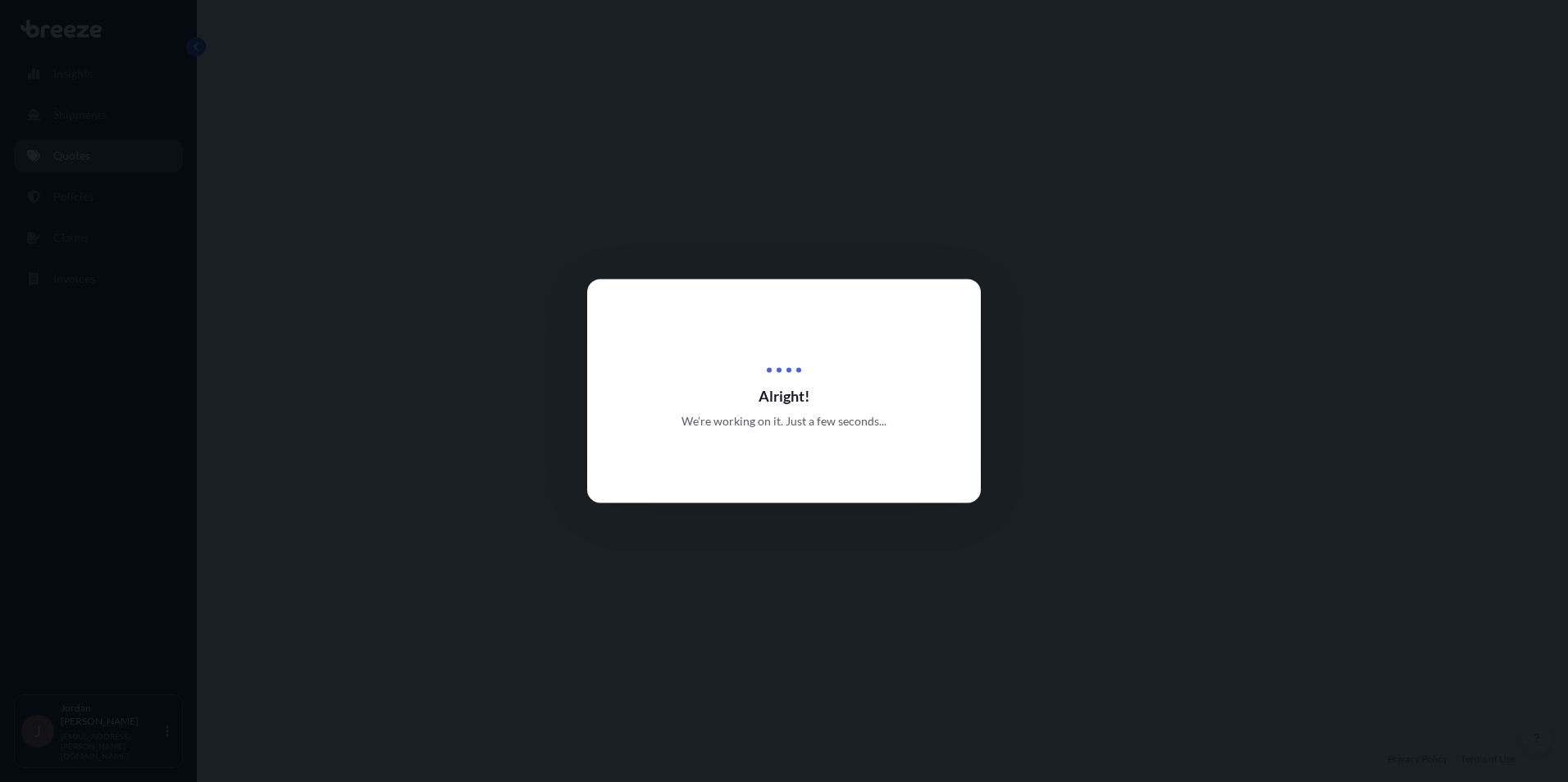
select select "Road"
select select "Sea"
select select "Road"
select select "1"
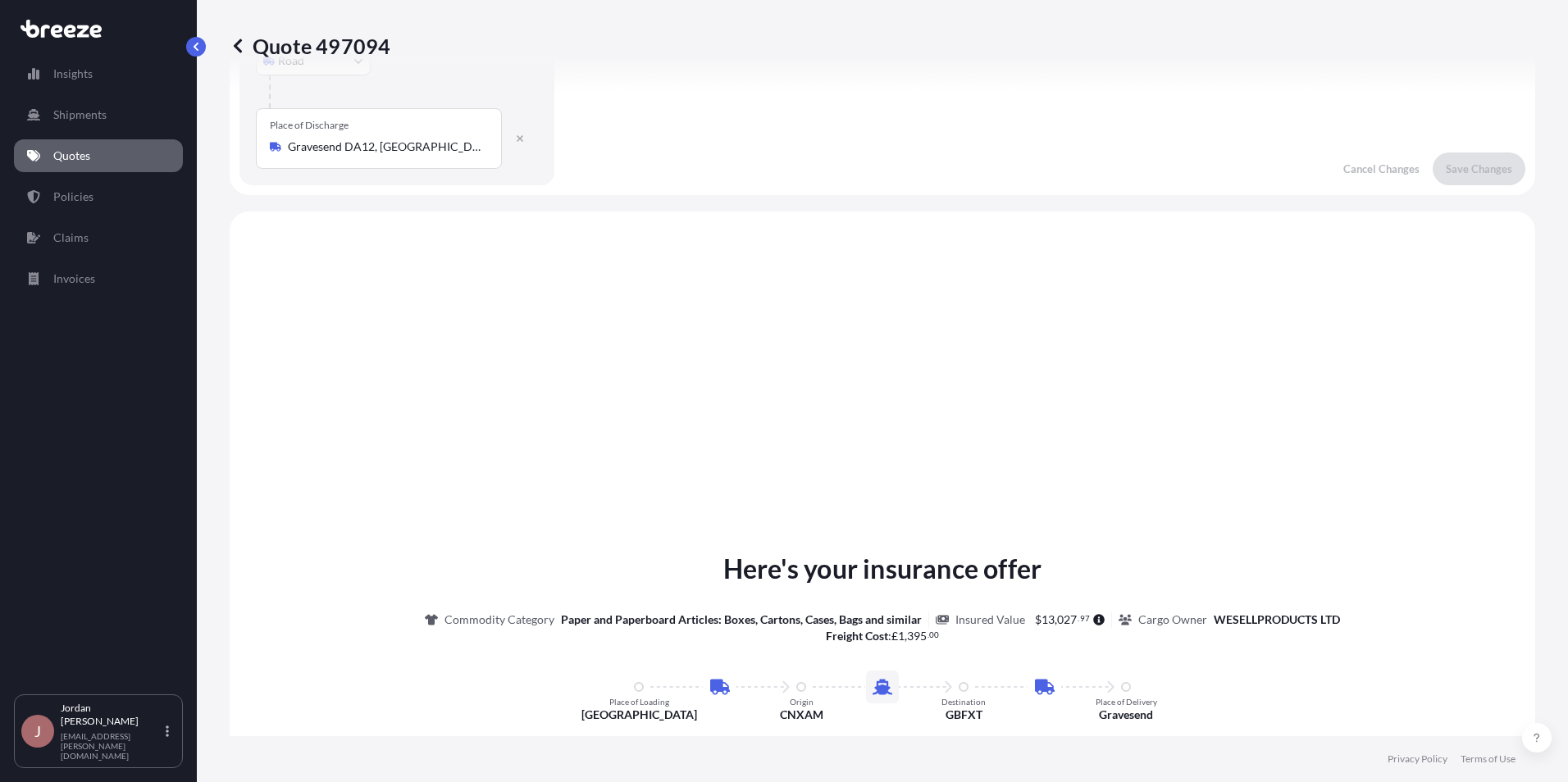
scroll to position [656, 0]
